Goal: Check status

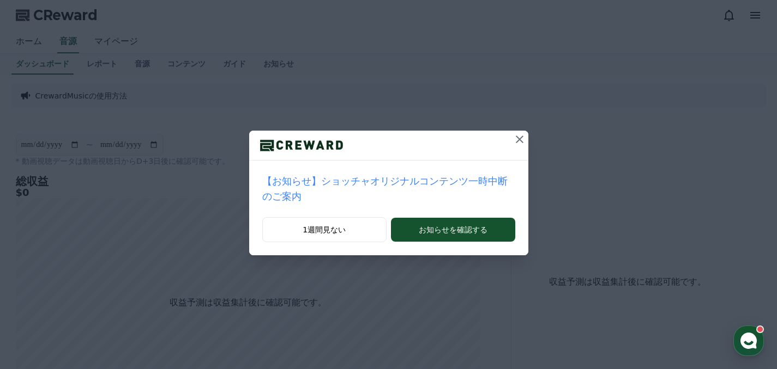
click at [518, 141] on icon at bounding box center [520, 140] width 8 height 8
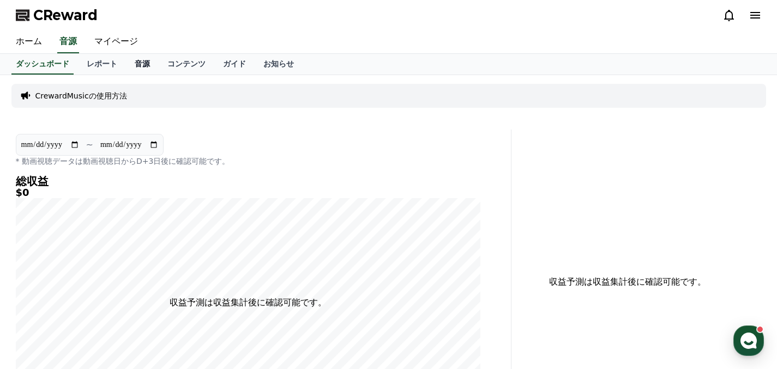
click at [143, 61] on link "音源" at bounding box center [142, 64] width 33 height 21
click at [102, 61] on link "レポート" at bounding box center [102, 64] width 48 height 21
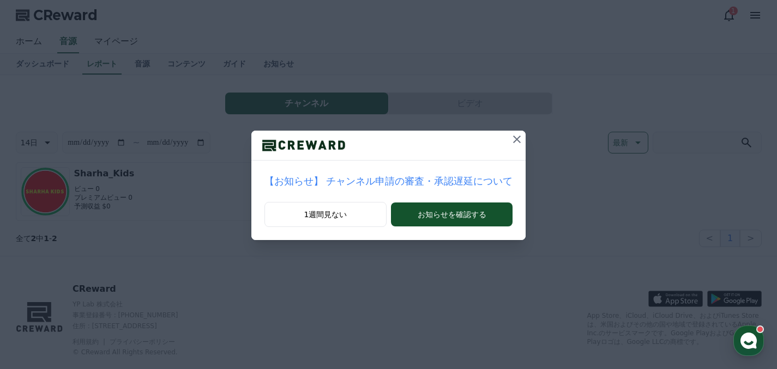
click at [510, 139] on icon at bounding box center [516, 139] width 13 height 13
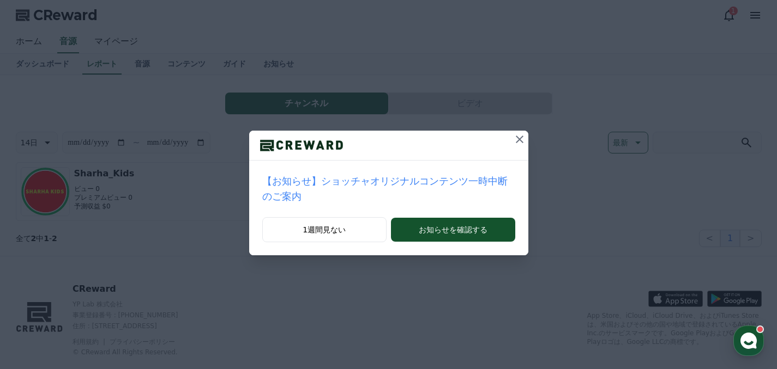
click at [520, 138] on icon at bounding box center [520, 140] width 8 height 8
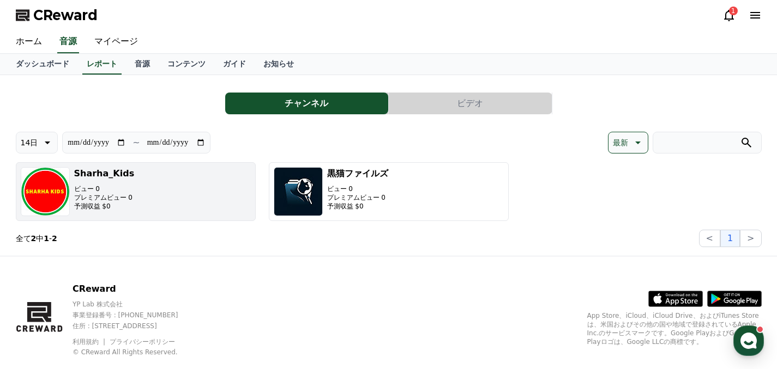
click at [206, 185] on button "Sharha_Kids ビュー 0 プレミアムビュー 0 予測収益 $0" at bounding box center [136, 191] width 240 height 59
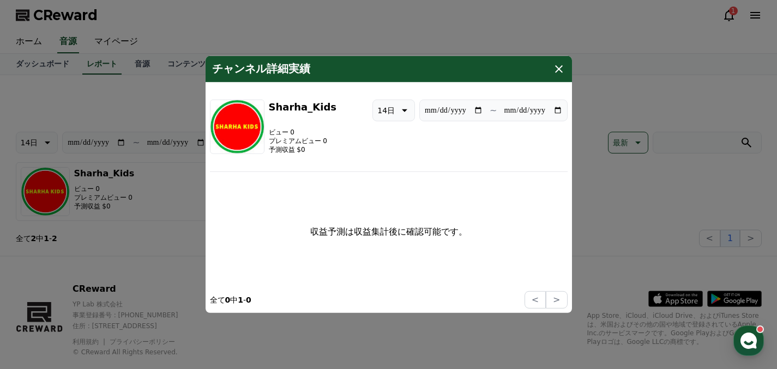
click at [553, 71] on icon "modal" at bounding box center [558, 69] width 13 height 13
